Goal: Transaction & Acquisition: Purchase product/service

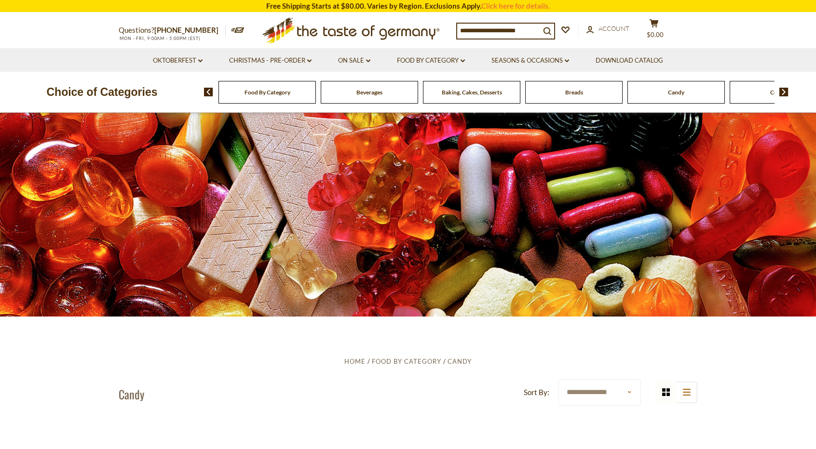
click at [389, 34] on icon at bounding box center [350, 28] width 177 height 23
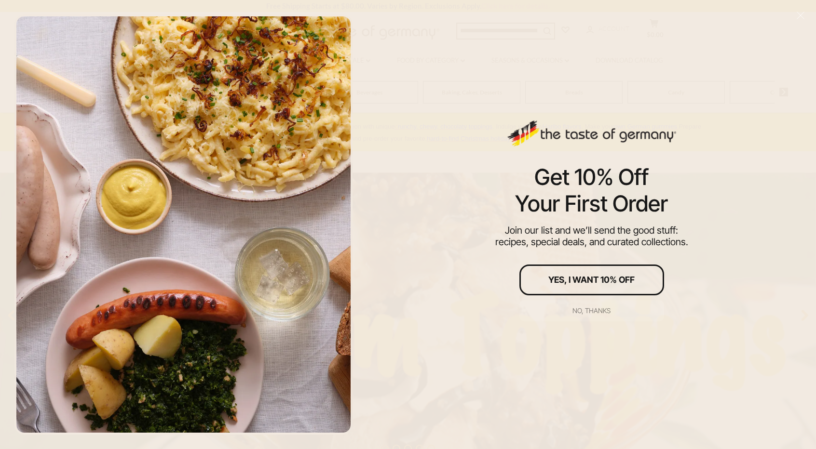
click at [592, 310] on div "No, thanks" at bounding box center [591, 311] width 38 height 7
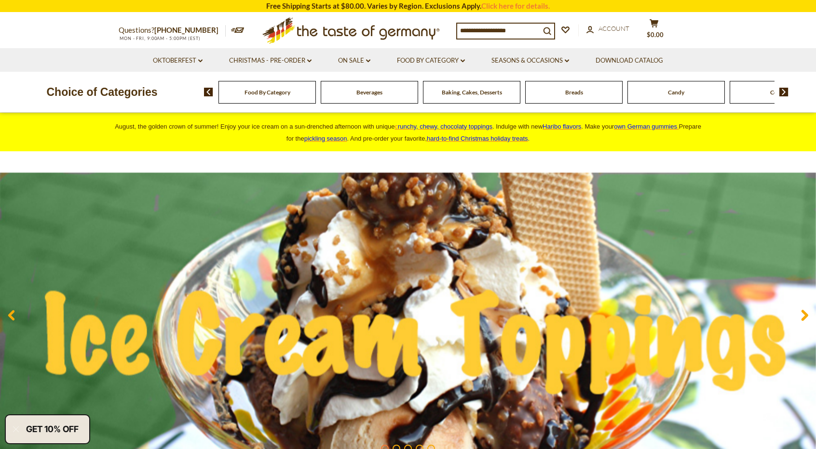
click at [316, 99] on div "Candy" at bounding box center [266, 92] width 97 height 23
click at [316, 82] on div "Candy" at bounding box center [266, 92] width 97 height 23
drag, startPoint x: 655, startPoint y: 85, endPoint x: 491, endPoint y: 99, distance: 164.5
click at [311, 98] on div "Candy" at bounding box center [262, 92] width 97 height 23
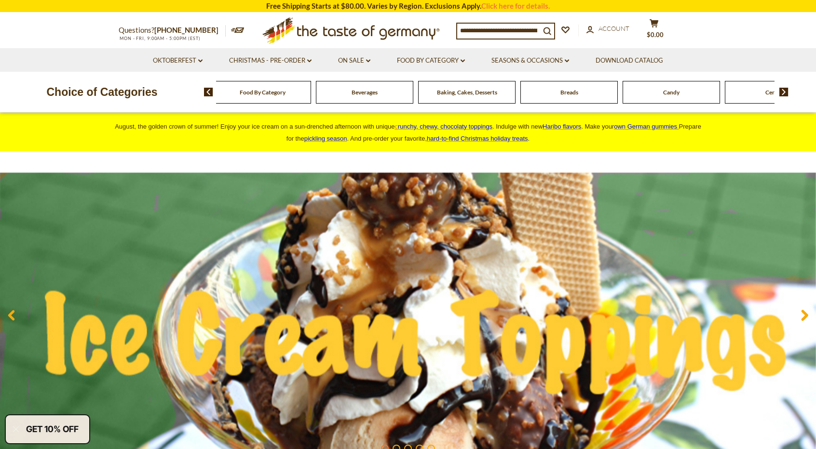
click at [311, 98] on div "Candy" at bounding box center [262, 92] width 97 height 23
click at [665, 96] on span "Candy" at bounding box center [671, 92] width 16 height 7
click at [311, 87] on div "Candy" at bounding box center [262, 92] width 97 height 23
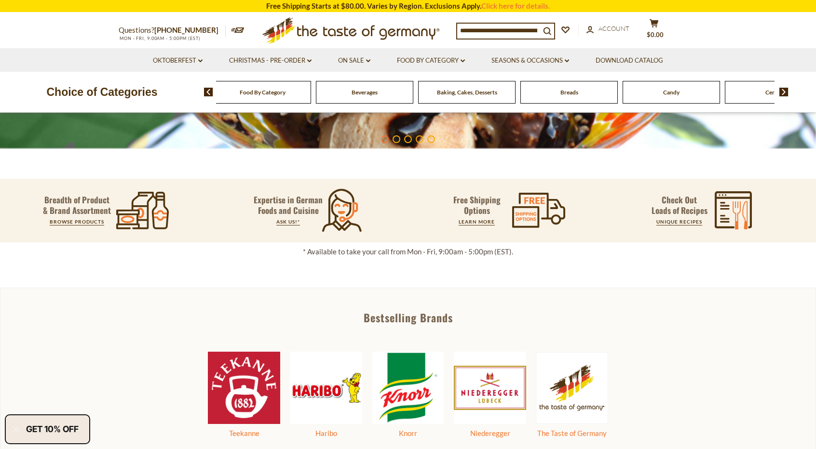
scroll to position [386, 0]
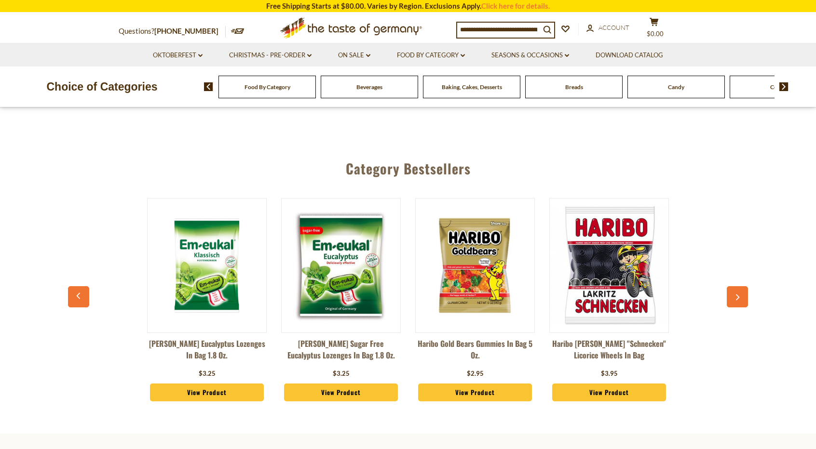
scroll to position [241, 0]
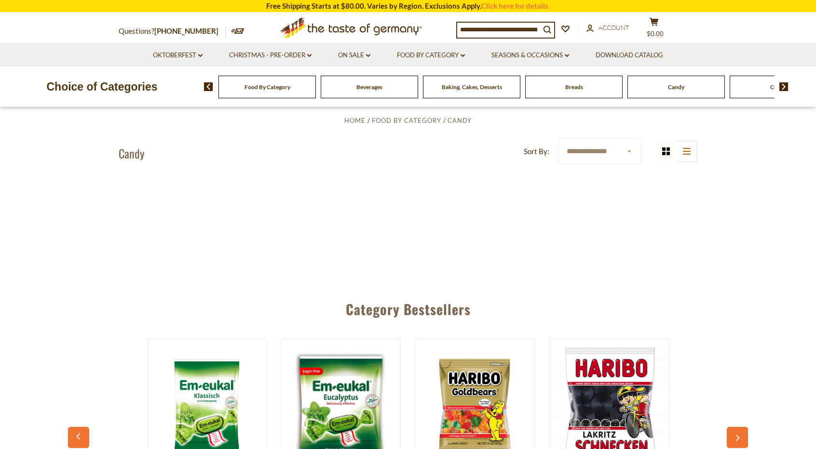
click at [743, 431] on button "button" at bounding box center [736, 437] width 21 height 21
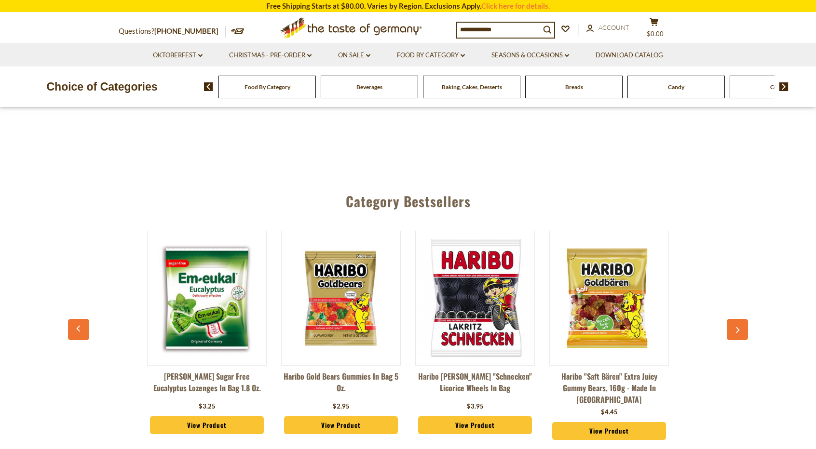
scroll to position [530, 0]
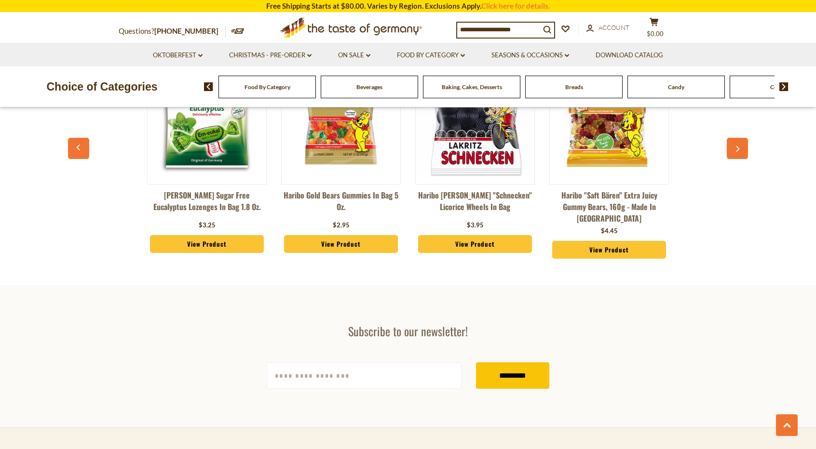
click at [738, 142] on button "button" at bounding box center [736, 148] width 21 height 21
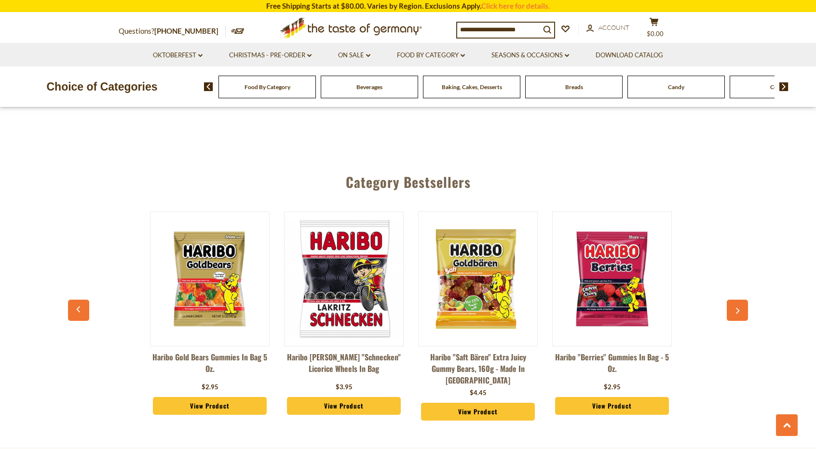
scroll to position [337, 0]
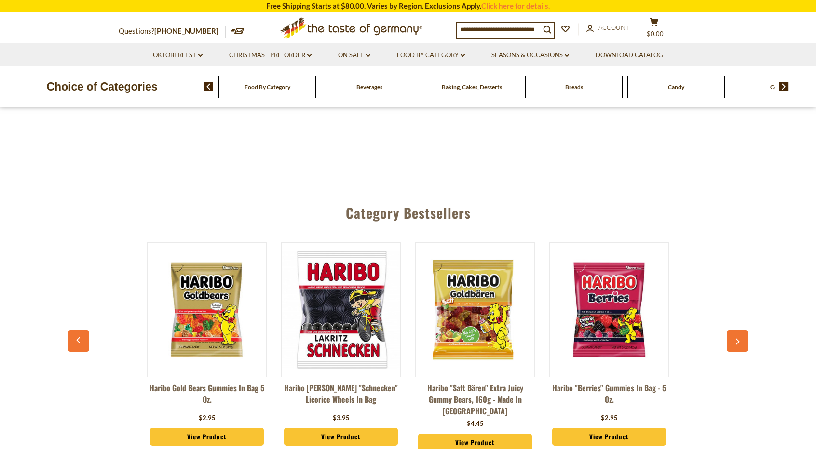
click at [738, 342] on icon "button" at bounding box center [738, 342] width 4 height 6
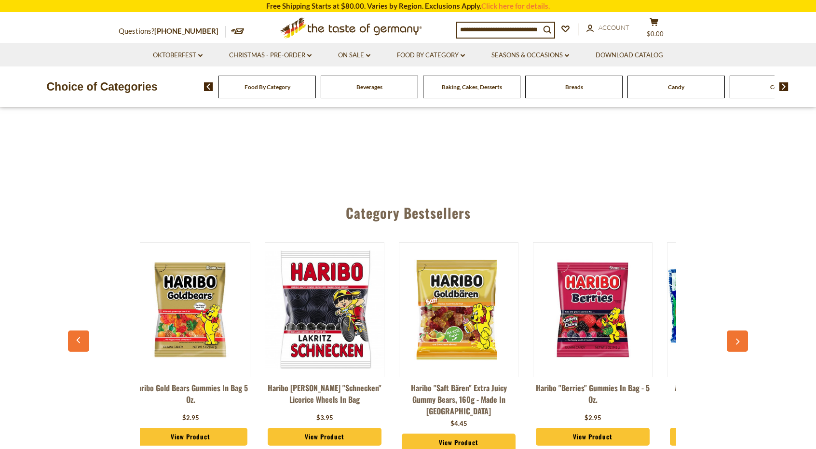
click at [738, 342] on icon "button" at bounding box center [738, 342] width 4 height 6
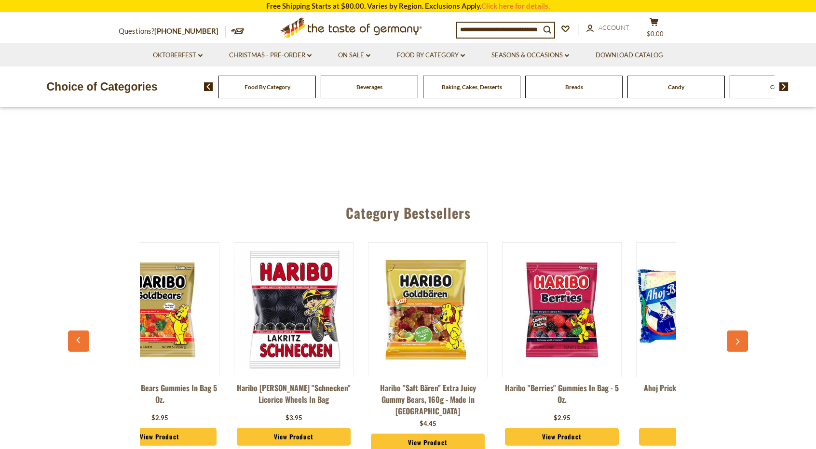
click at [738, 342] on icon "button" at bounding box center [738, 342] width 4 height 6
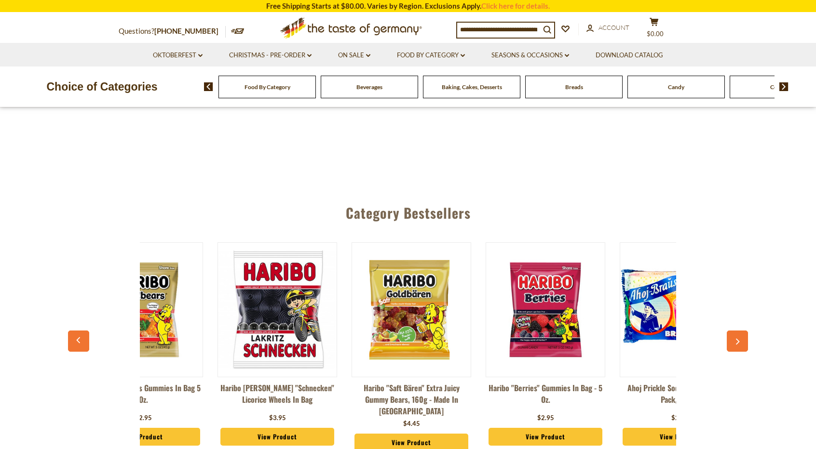
click at [738, 342] on icon "button" at bounding box center [738, 342] width 4 height 6
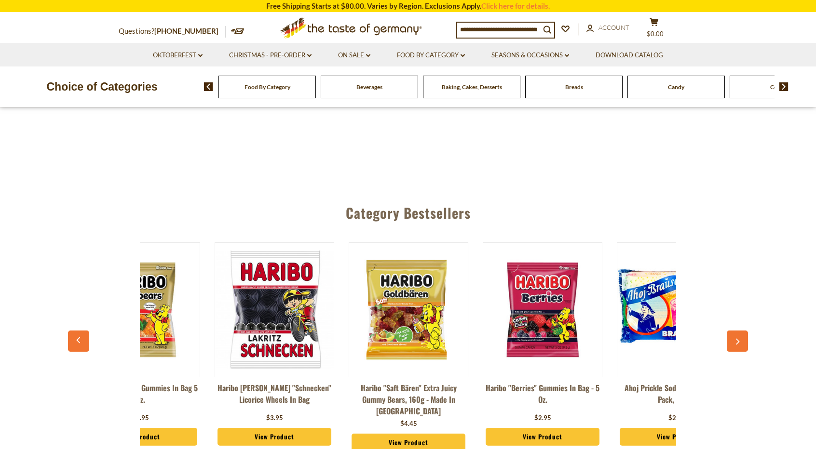
click at [738, 342] on icon "button" at bounding box center [738, 342] width 4 height 6
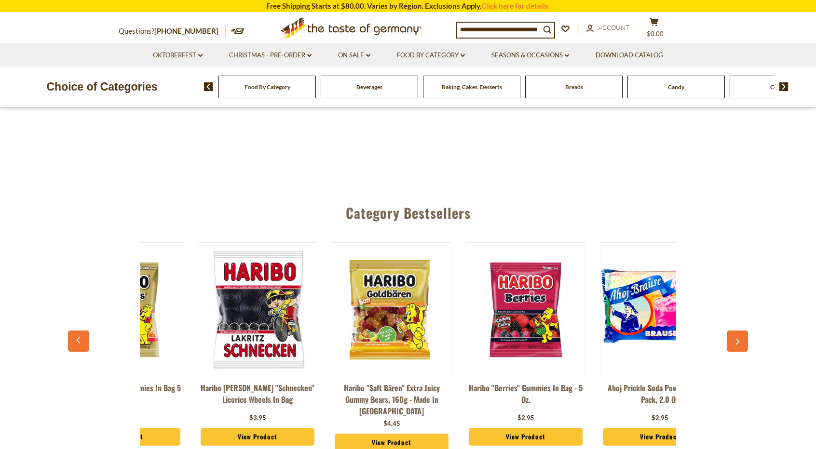
click at [738, 342] on icon "button" at bounding box center [738, 342] width 4 height 6
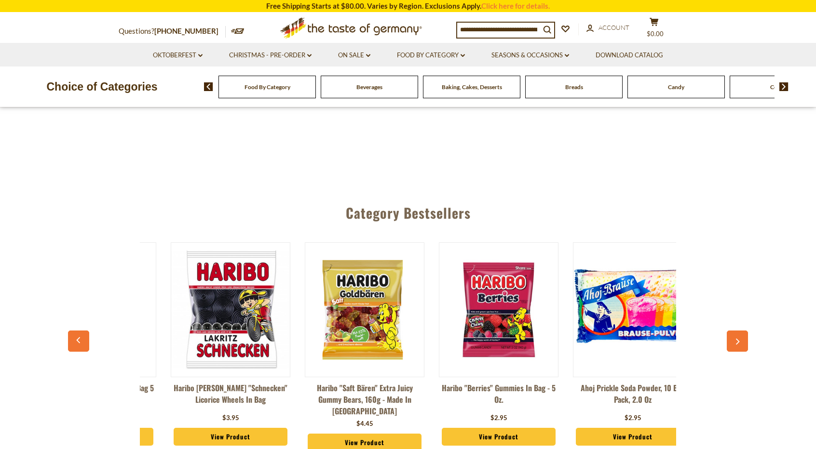
click at [738, 342] on icon "button" at bounding box center [738, 342] width 4 height 6
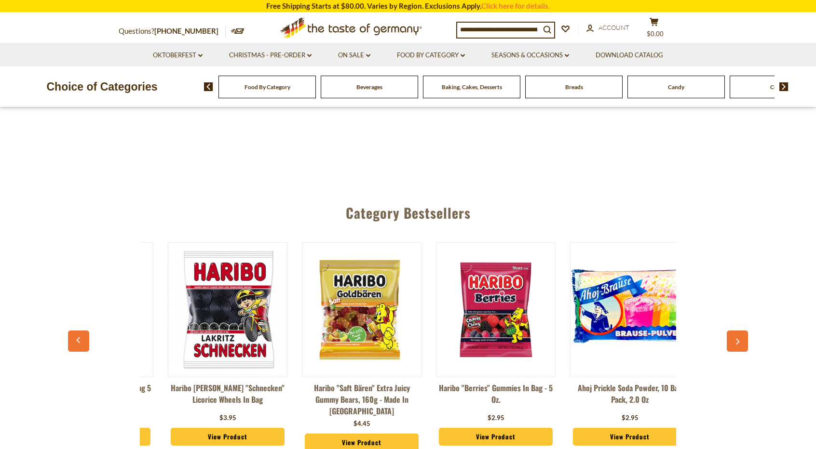
click at [738, 342] on icon "button" at bounding box center [738, 342] width 4 height 6
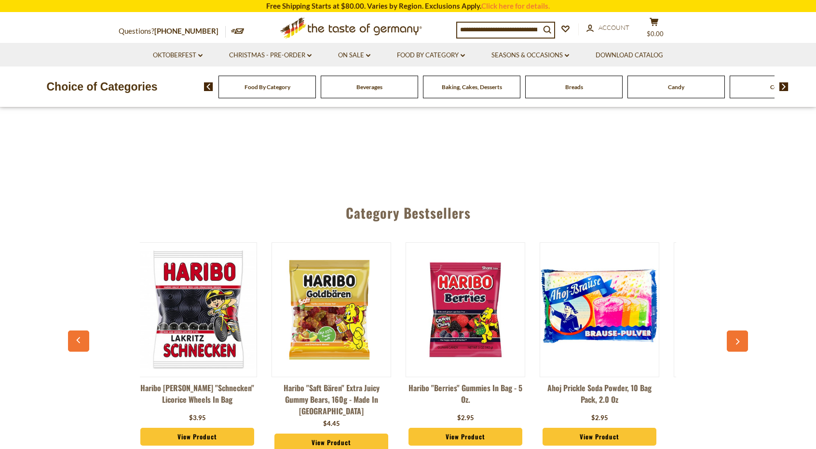
click at [738, 342] on icon "button" at bounding box center [738, 342] width 4 height 6
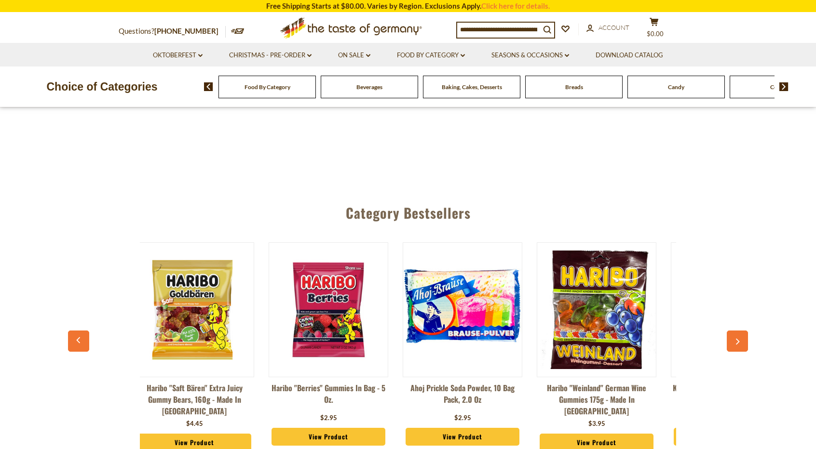
click at [738, 342] on icon "button" at bounding box center [738, 342] width 4 height 6
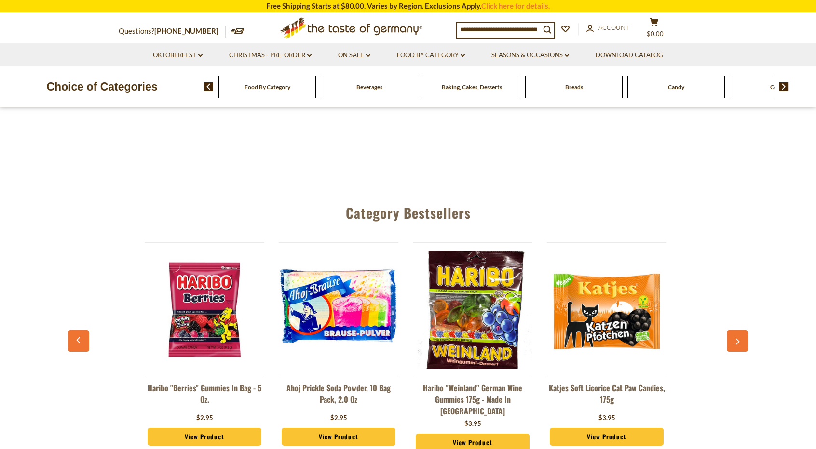
click at [738, 342] on icon "button" at bounding box center [738, 342] width 4 height 6
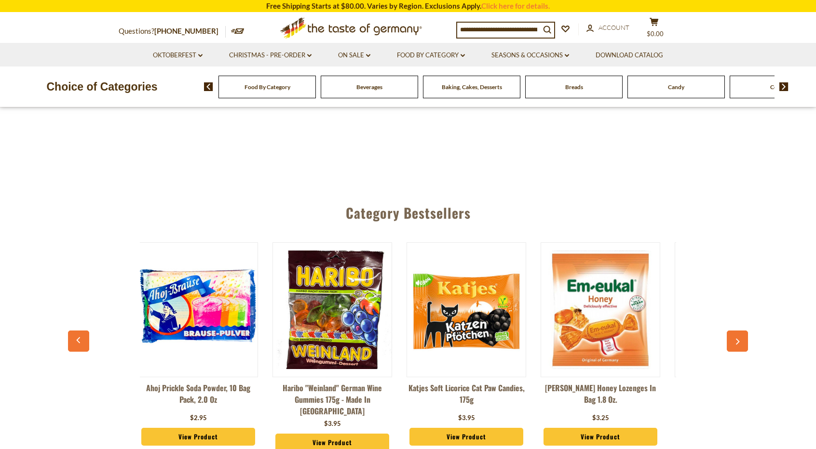
click at [738, 342] on icon "button" at bounding box center [738, 342] width 4 height 6
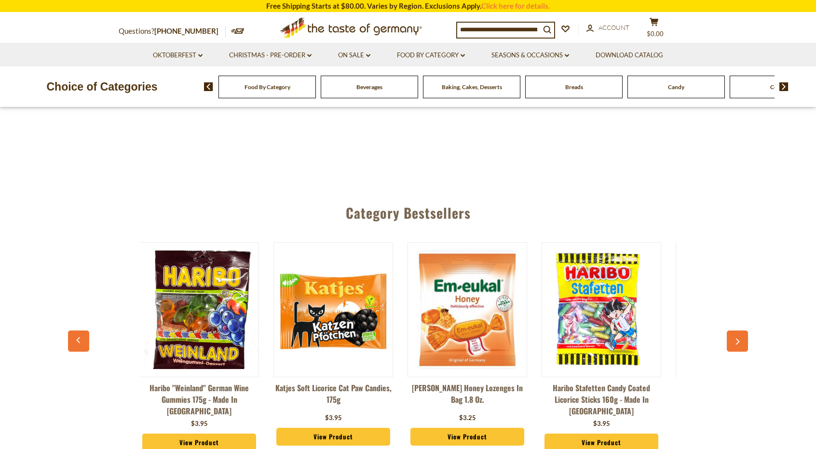
click at [738, 342] on icon "button" at bounding box center [738, 342] width 4 height 6
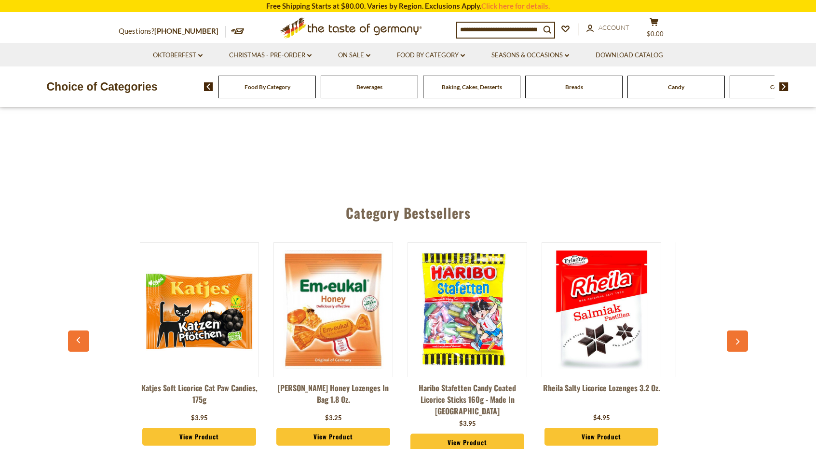
click at [738, 342] on icon "button" at bounding box center [738, 342] width 4 height 6
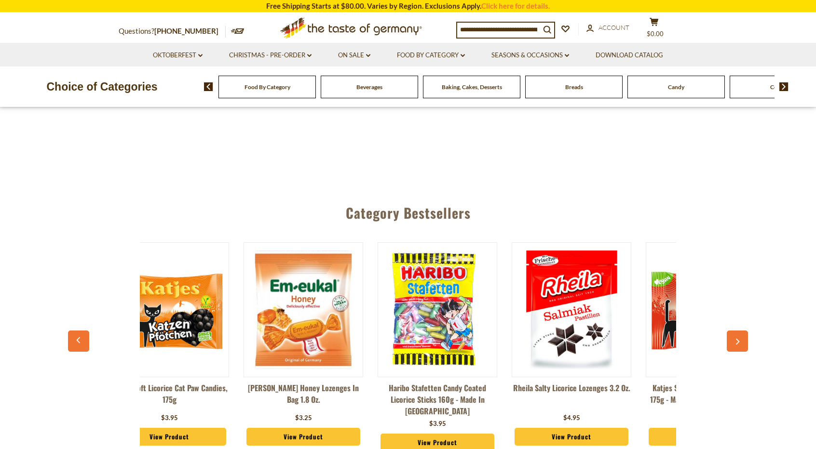
click at [738, 342] on icon "button" at bounding box center [738, 342] width 4 height 6
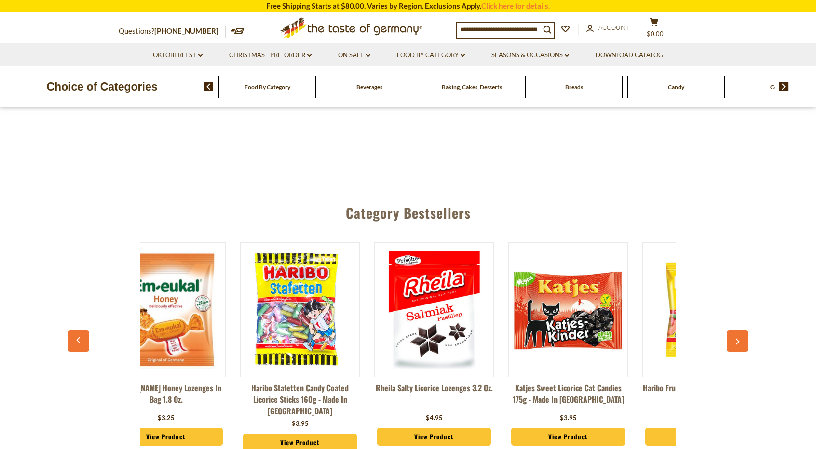
click at [738, 342] on icon "button" at bounding box center [738, 342] width 4 height 6
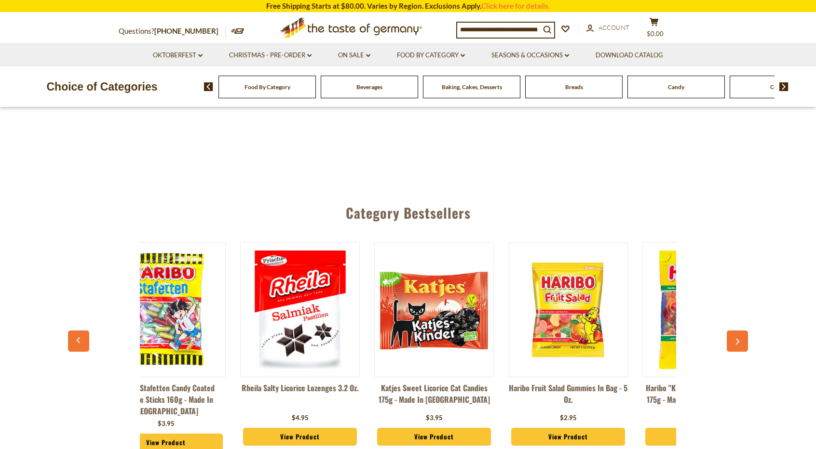
click at [738, 342] on icon "button" at bounding box center [738, 342] width 4 height 6
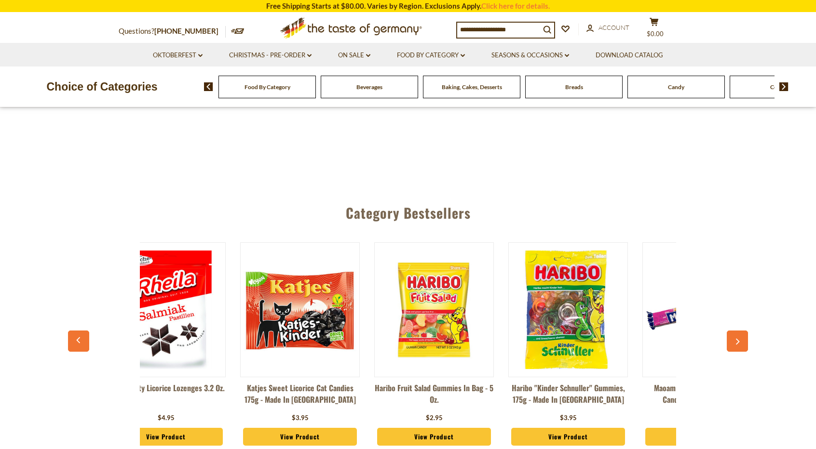
drag, startPoint x: 737, startPoint y: 345, endPoint x: 736, endPoint y: 359, distance: 14.5
click at [736, 347] on button "button" at bounding box center [736, 341] width 21 height 21
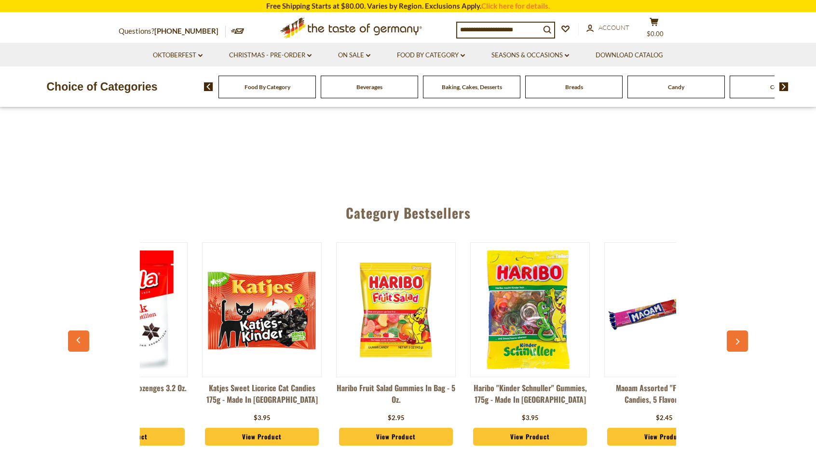
scroll to position [0, 1608]
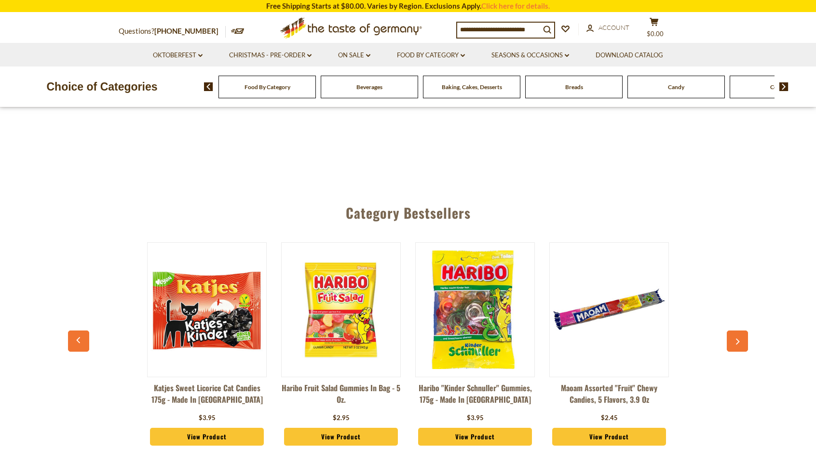
click at [746, 346] on button "button" at bounding box center [736, 341] width 21 height 21
click at [738, 350] on button "button" at bounding box center [736, 341] width 21 height 21
click at [736, 354] on div "Dr. Soldan Eucalyptus Lozenges in Bag 1.8 oz. $3.25 View Product Dr. Soldan Sug…" at bounding box center [408, 349] width 670 height 238
drag, startPoint x: 739, startPoint y: 338, endPoint x: 731, endPoint y: 376, distance: 39.4
click at [737, 345] on icon "button" at bounding box center [737, 341] width 6 height 7
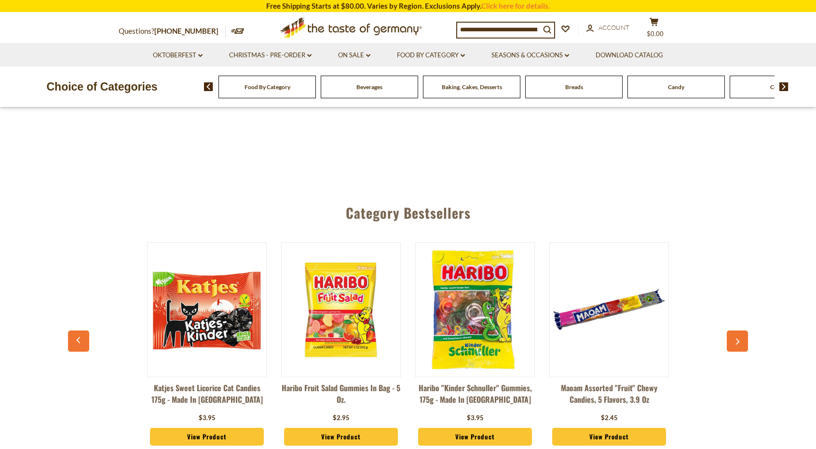
click at [745, 344] on button "button" at bounding box center [736, 341] width 21 height 21
drag, startPoint x: 740, startPoint y: 349, endPoint x: 731, endPoint y: 448, distance: 99.2
click at [740, 354] on div "Dr. Soldan Eucalyptus Lozenges in Bag 1.8 oz. $3.25 View Product Dr. Soldan Sug…" at bounding box center [408, 349] width 670 height 238
click at [734, 355] on div "Dr. Soldan Eucalyptus Lozenges in Bag 1.8 oz. $3.25 View Product Dr. Soldan Sug…" at bounding box center [408, 349] width 670 height 238
click at [737, 346] on button "button" at bounding box center [736, 341] width 21 height 21
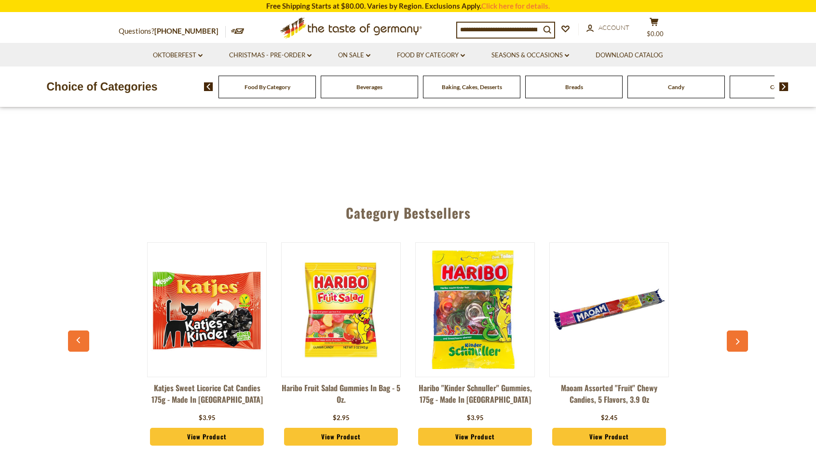
click at [737, 336] on button "button" at bounding box center [736, 341] width 21 height 21
click at [736, 337] on button "button" at bounding box center [736, 341] width 21 height 21
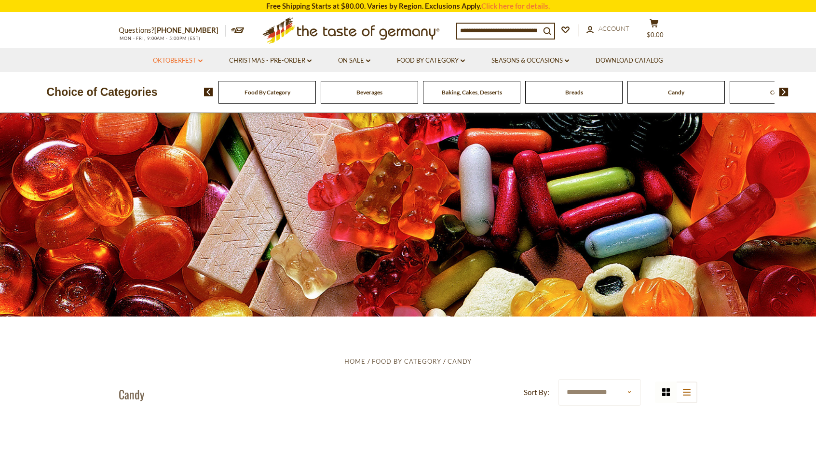
click at [188, 57] on link "Oktoberfest dropdown_arrow" at bounding box center [178, 60] width 50 height 11
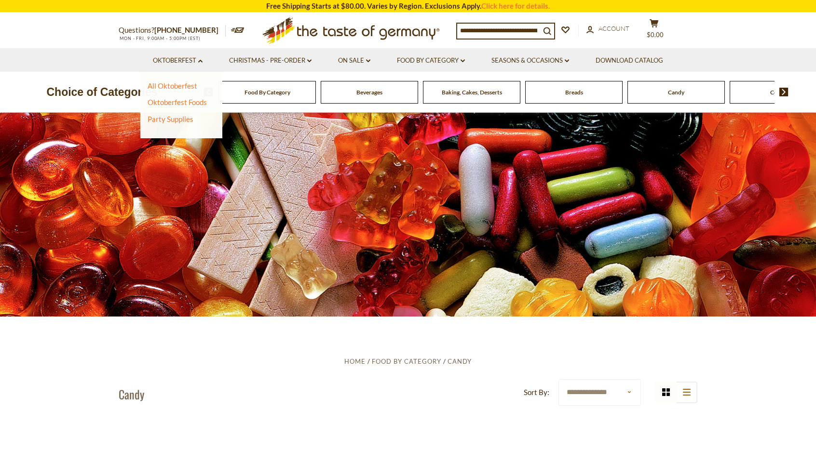
click at [317, 62] on li "Christmas - PRE-ORDER dropdown_arrow All Christmas - PRE-ORDER Christmas Cookie…" at bounding box center [269, 60] width 107 height 24
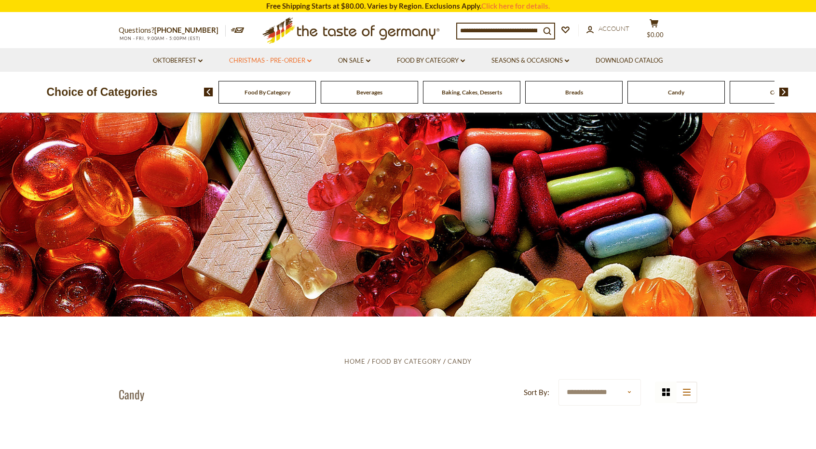
click at [309, 63] on link "Christmas - PRE-ORDER dropdown_arrow" at bounding box center [270, 60] width 82 height 11
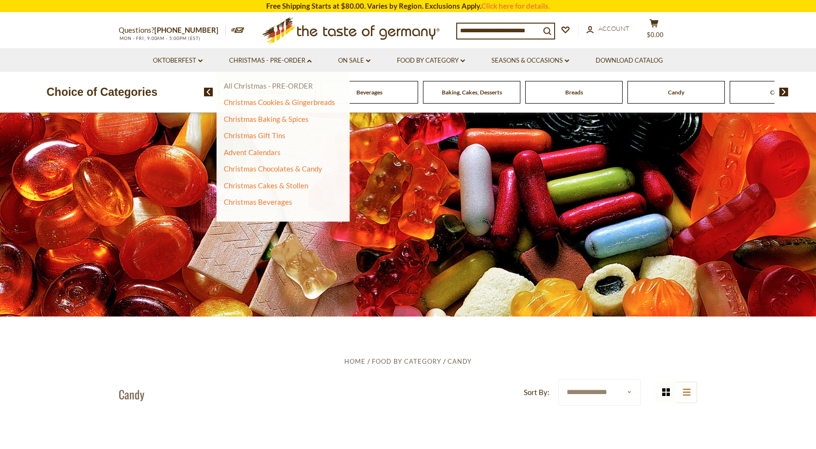
click at [285, 86] on link "All Christmas - PRE-ORDER" at bounding box center [268, 85] width 89 height 9
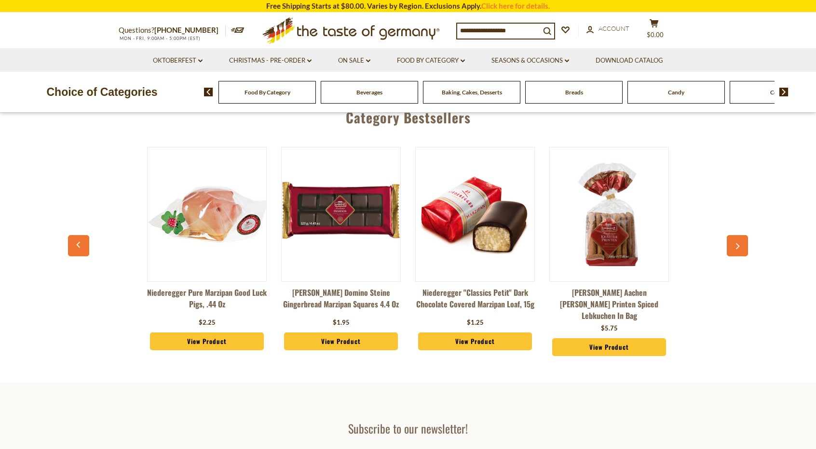
scroll to position [434, 0]
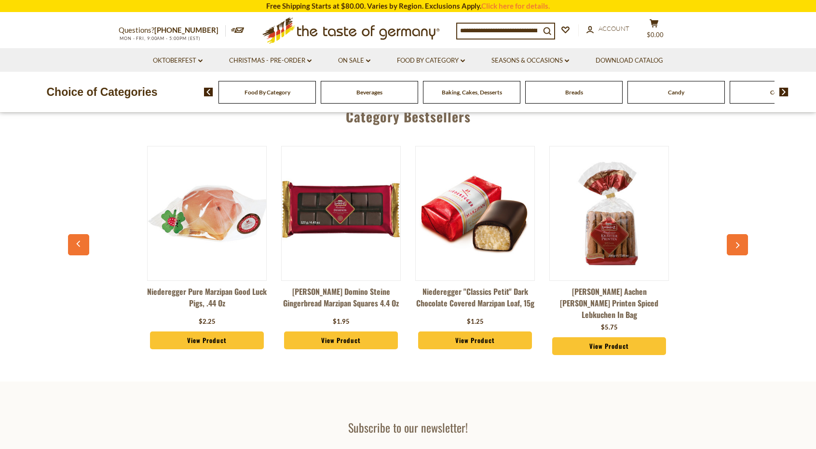
click at [737, 242] on icon "button" at bounding box center [737, 245] width 6 height 7
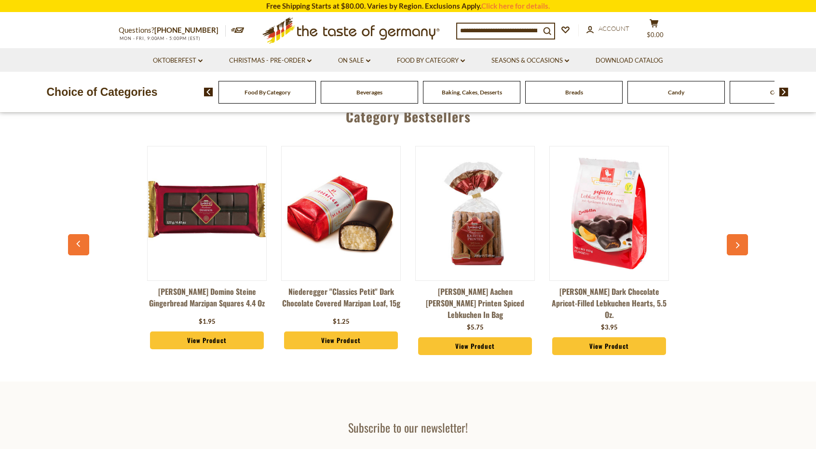
click at [737, 242] on icon "button" at bounding box center [737, 245] width 6 height 7
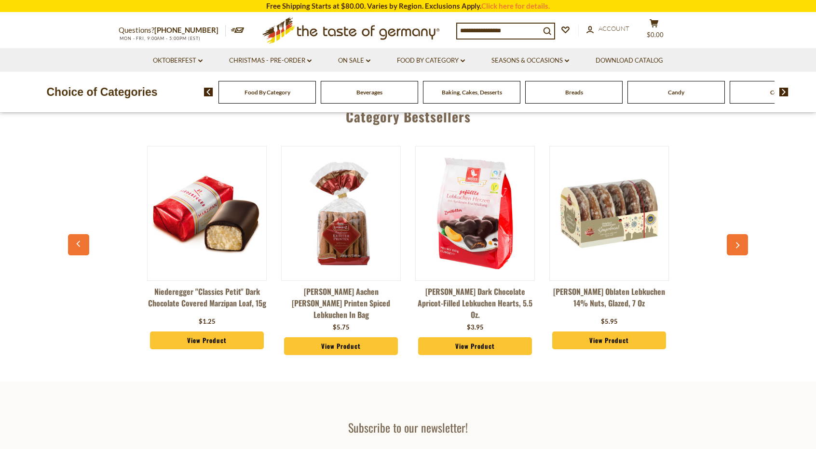
click at [737, 242] on icon "button" at bounding box center [737, 245] width 6 height 7
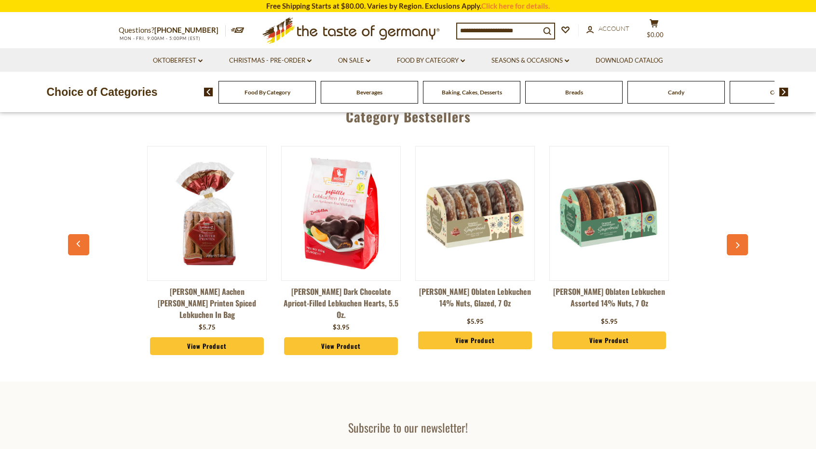
click at [737, 242] on icon "button" at bounding box center [737, 245] width 6 height 7
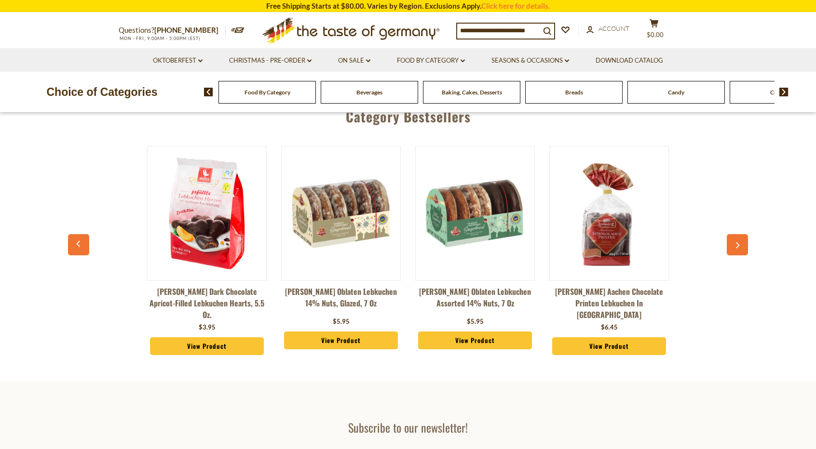
click at [737, 242] on icon "button" at bounding box center [737, 245] width 6 height 7
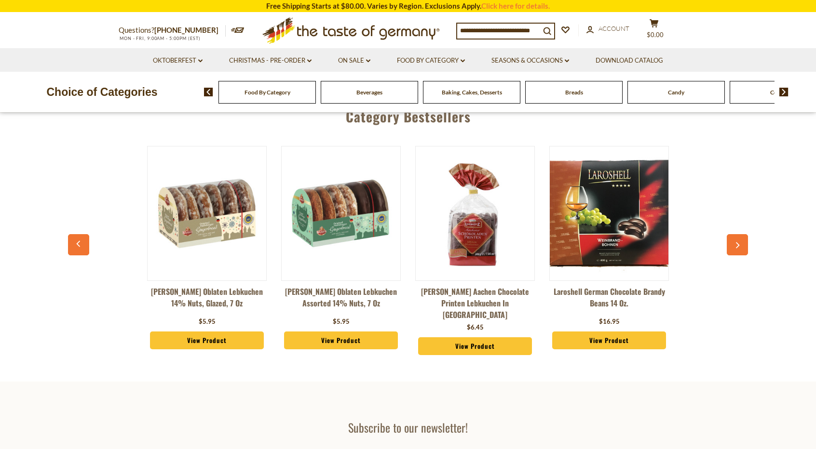
click at [737, 242] on icon "button" at bounding box center [738, 245] width 4 height 6
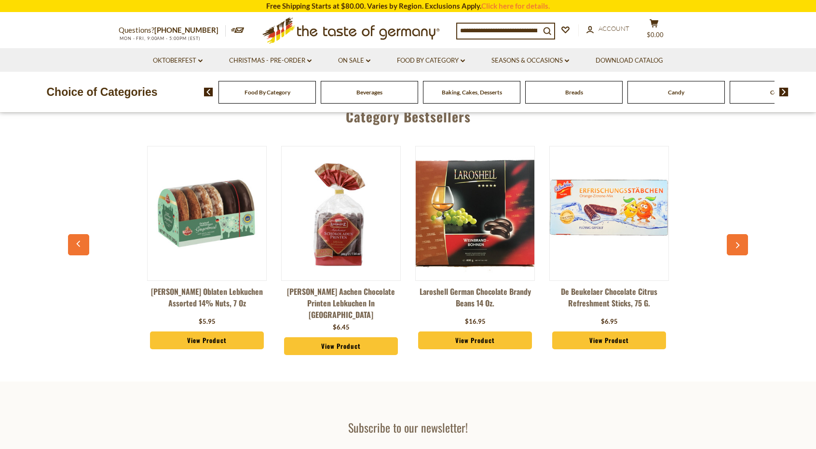
click at [737, 242] on icon "button" at bounding box center [738, 245] width 4 height 6
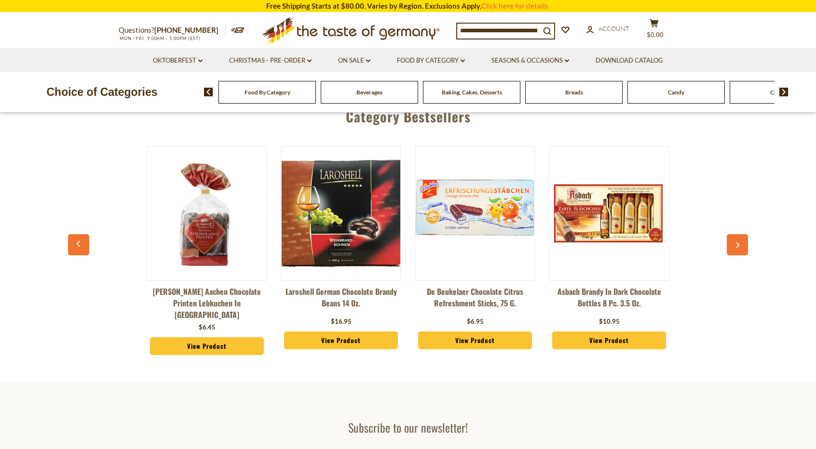
click at [737, 242] on icon "button" at bounding box center [738, 245] width 4 height 6
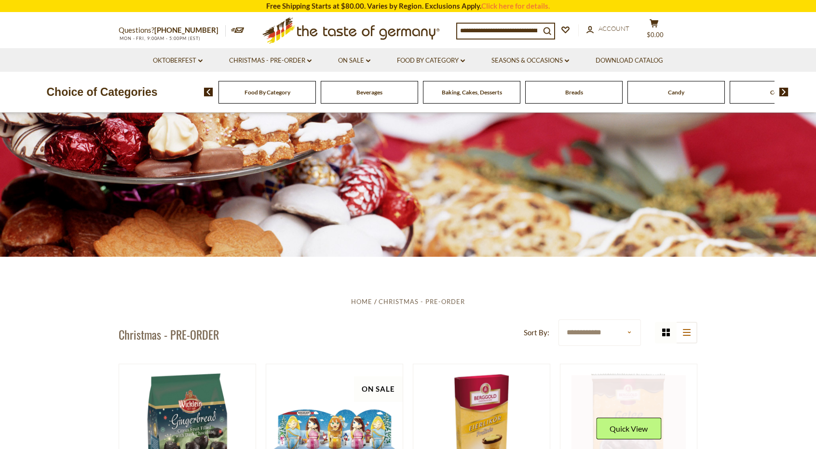
scroll to position [193, 0]
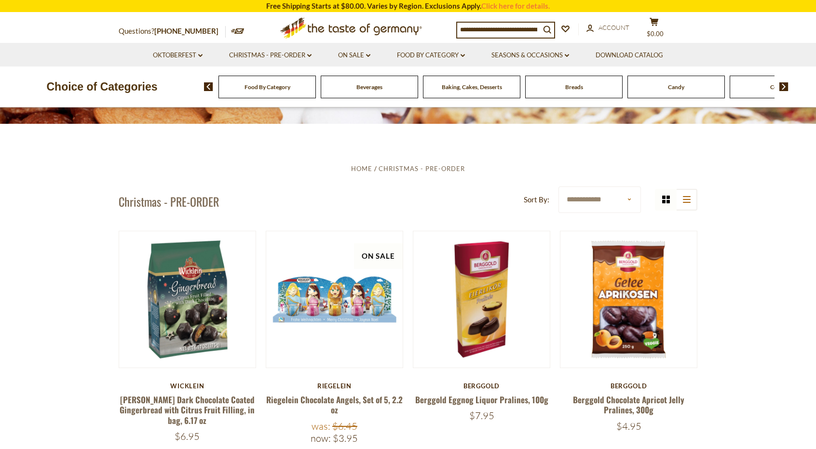
click at [614, 199] on select "**********" at bounding box center [599, 200] width 82 height 27
click at [558, 187] on select "**********" at bounding box center [599, 200] width 82 height 27
click at [604, 202] on select "**********" at bounding box center [599, 200] width 82 height 27
select select "*********"
click at [558, 187] on select "**********" at bounding box center [599, 200] width 82 height 27
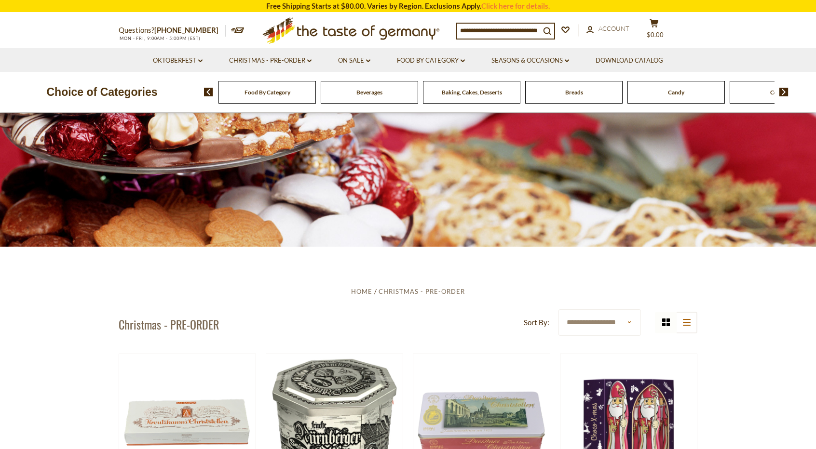
scroll to position [241, 0]
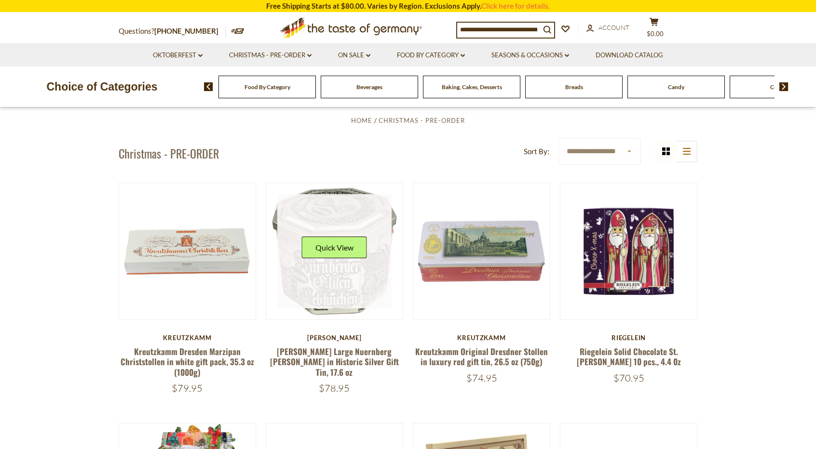
click at [358, 247] on button "Quick View" at bounding box center [334, 248] width 65 height 22
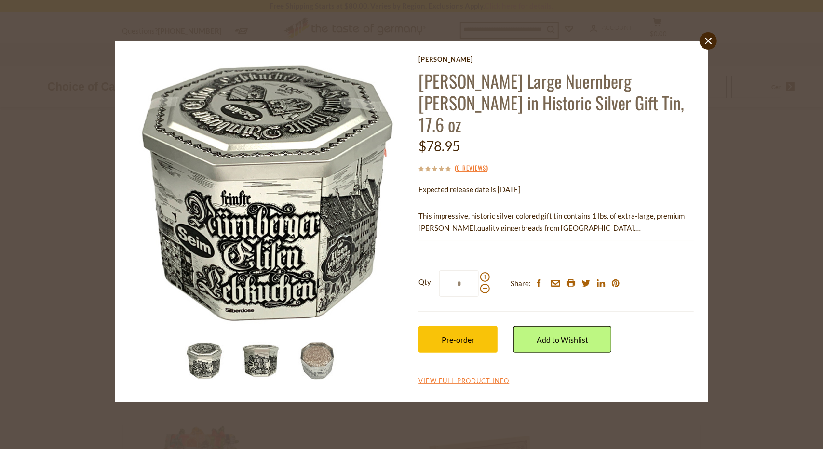
click at [278, 367] on img at bounding box center [261, 361] width 39 height 39
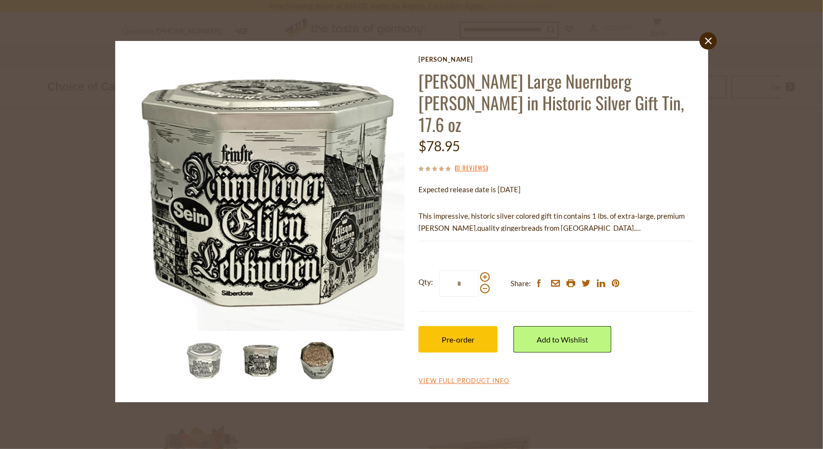
click at [321, 365] on img at bounding box center [317, 361] width 39 height 39
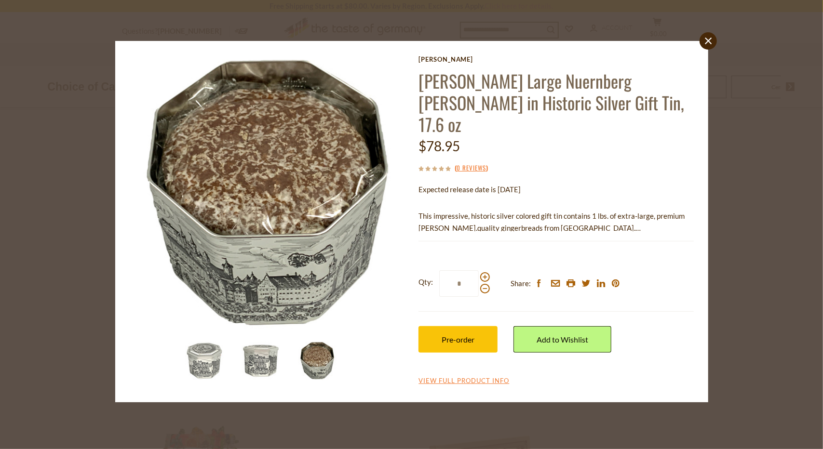
click at [744, 120] on div "close [PERSON_NAME] [PERSON_NAME] Large Nuernberg [PERSON_NAME] in Historic Sil…" at bounding box center [411, 224] width 823 height 449
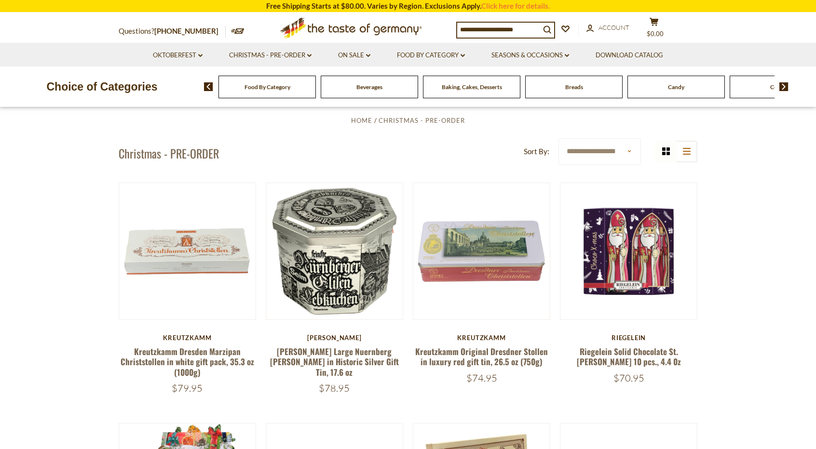
scroll to position [0, 0]
